Goal: Information Seeking & Learning: Learn about a topic

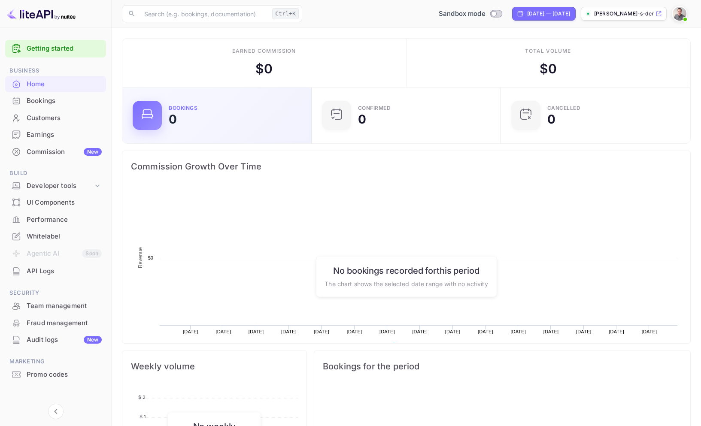
scroll to position [133, 178]
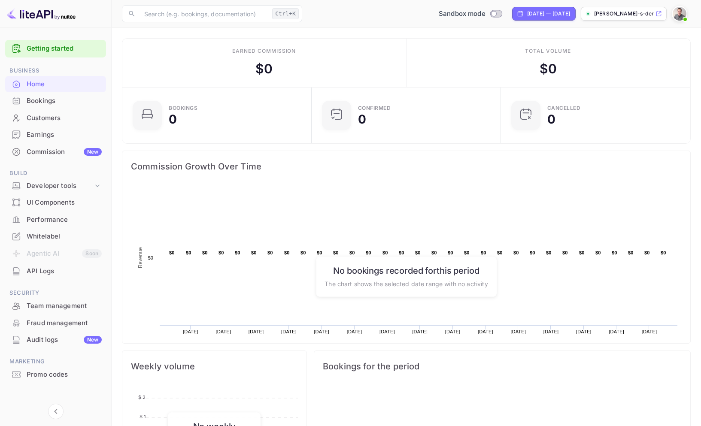
click at [38, 270] on div "API Logs" at bounding box center [64, 272] width 75 height 10
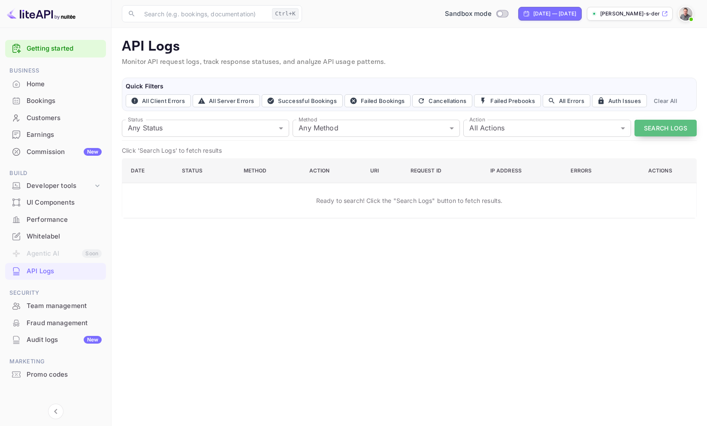
click at [660, 125] on button "Search Logs" at bounding box center [666, 128] width 62 height 17
click at [53, 185] on div "Developer tools" at bounding box center [60, 186] width 67 height 10
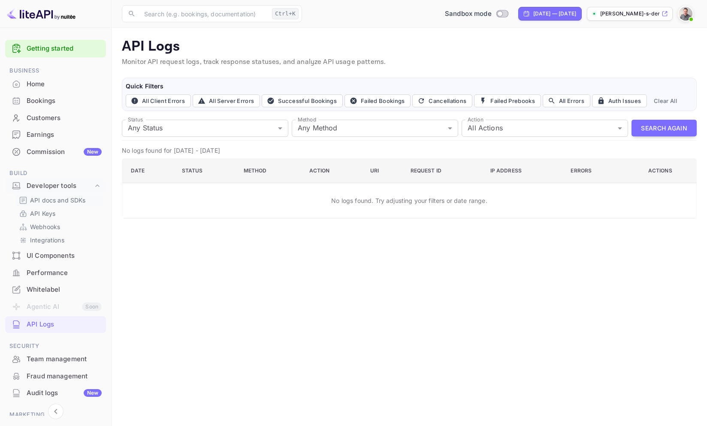
click at [50, 198] on p "API docs and SDKs" at bounding box center [58, 200] width 56 height 9
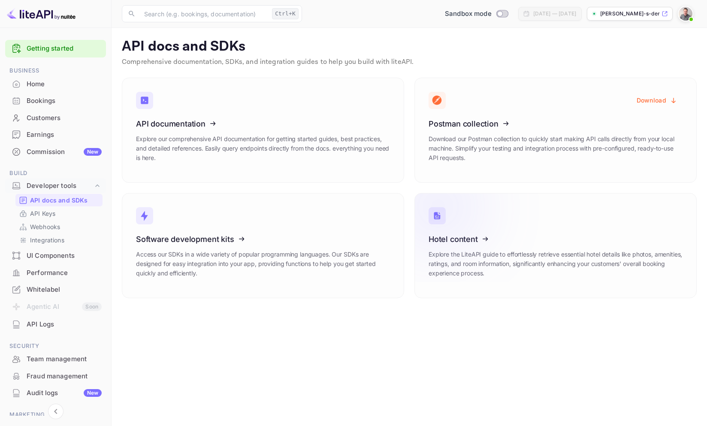
click at [512, 235] on icon at bounding box center [481, 238] width 133 height 88
